Goal: Transaction & Acquisition: Subscribe to service/newsletter

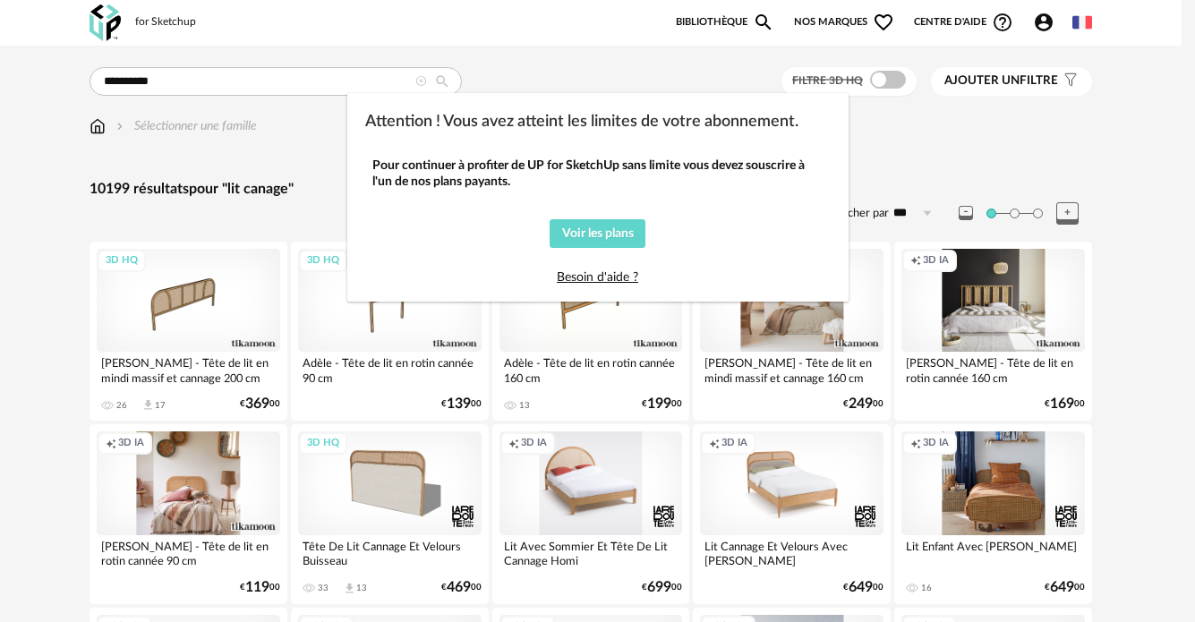
scroll to position [118, 0]
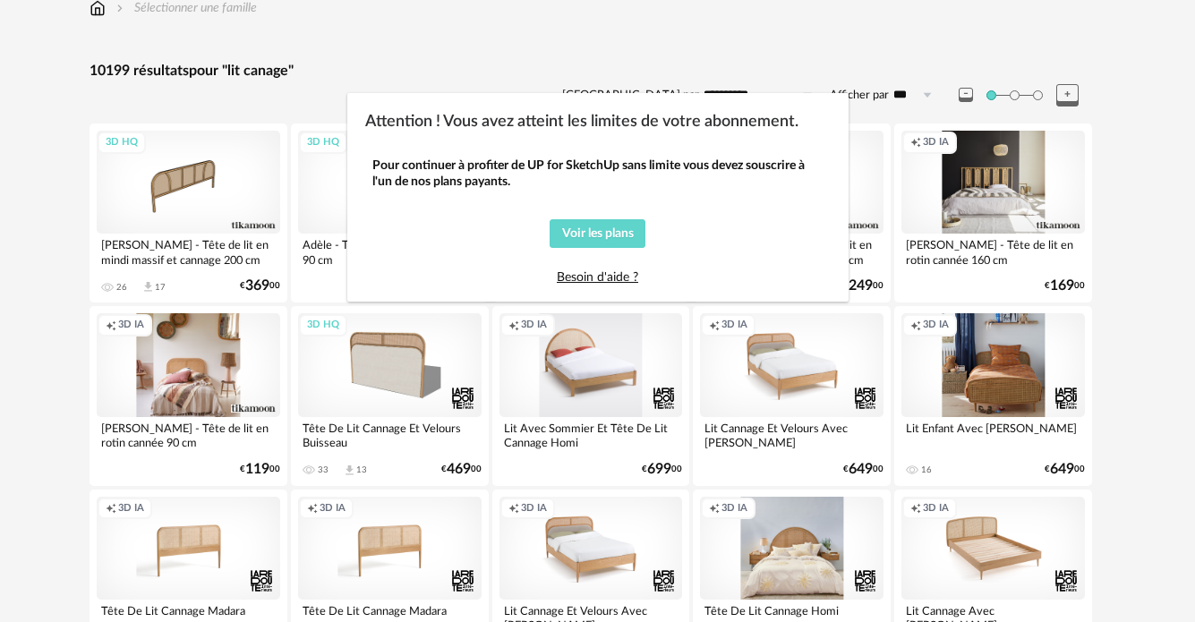
click at [461, 69] on div "Attention ! Vous avez atteint les limites de votre abonnement. Pour continuer à…" at bounding box center [597, 311] width 1195 height 622
click at [578, 240] on span "Voir les plans" at bounding box center [598, 233] width 72 height 13
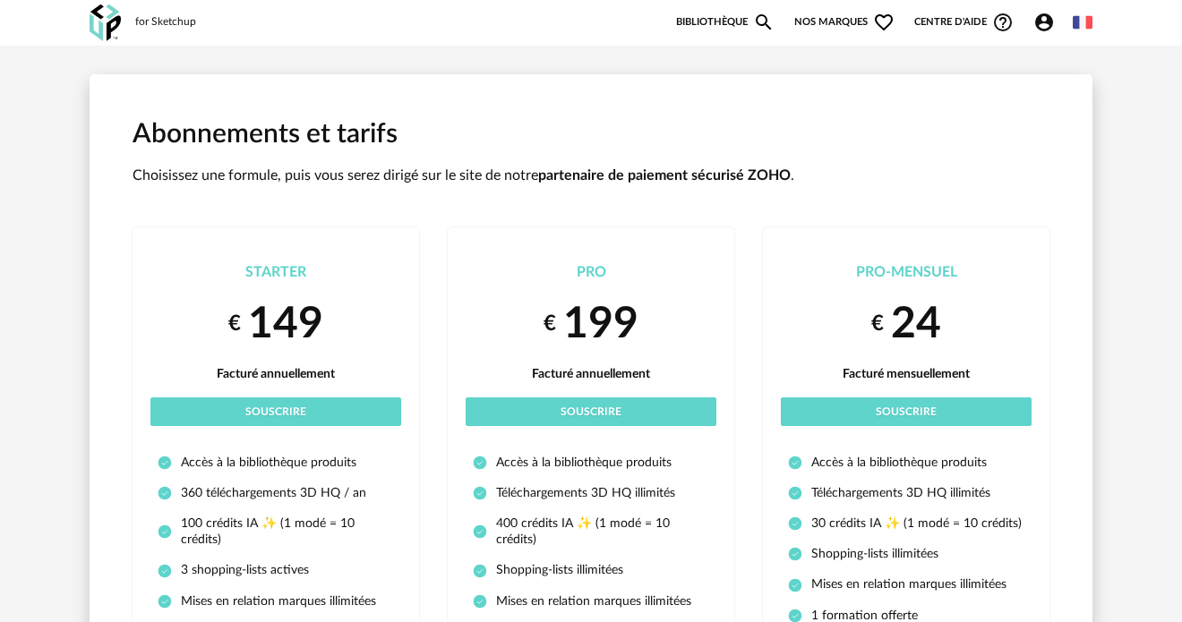
click at [100, 11] on img at bounding box center [105, 22] width 31 height 37
